Goal: Navigation & Orientation: Find specific page/section

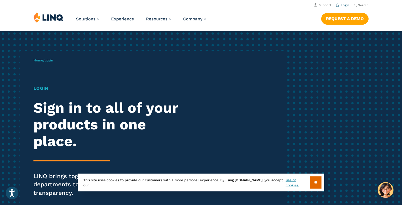
click at [343, 2] on li "Login" at bounding box center [342, 5] width 13 height 6
click at [342, 5] on link "Login" at bounding box center [342, 5] width 13 height 4
click at [341, 5] on link "Login" at bounding box center [342, 5] width 13 height 4
click at [316, 179] on input "**" at bounding box center [316, 183] width 12 height 12
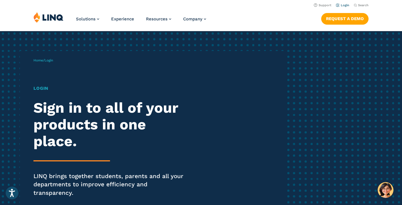
click at [344, 6] on link "Login" at bounding box center [342, 5] width 13 height 4
click at [53, 63] on p "Home / Login" at bounding box center [43, 60] width 20 height 5
click at [51, 61] on span "Login" at bounding box center [48, 60] width 8 height 4
click at [42, 87] on h1 "Login" at bounding box center [110, 88] width 155 height 7
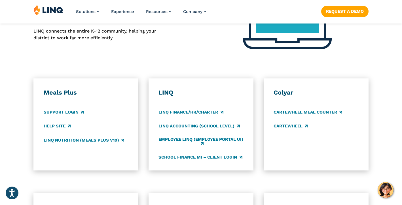
scroll to position [291, 0]
